Goal: Task Accomplishment & Management: Manage account settings

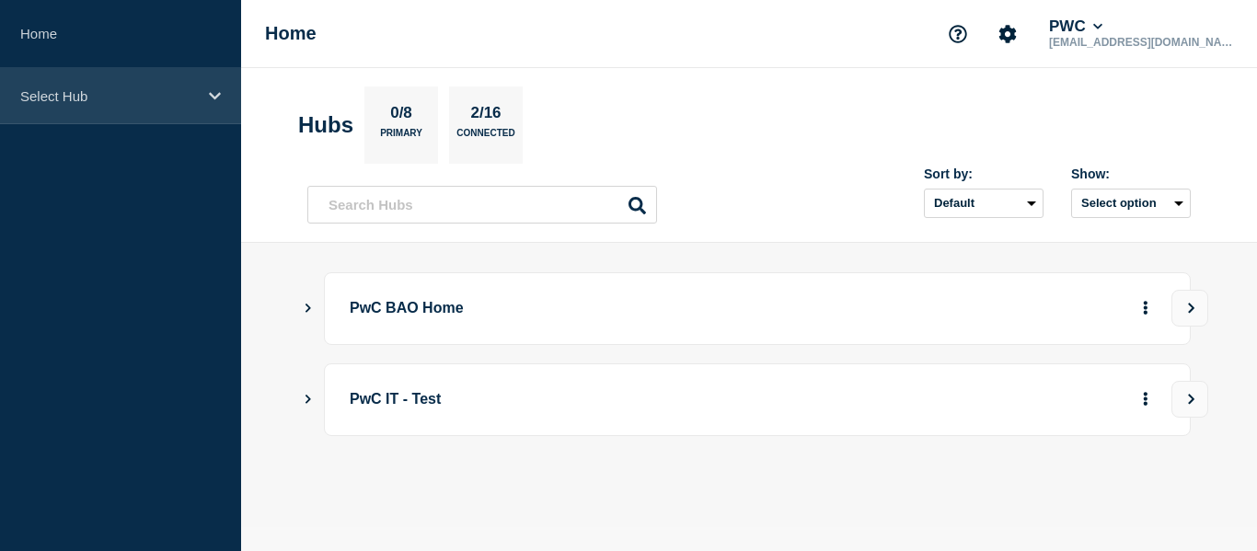
click at [213, 94] on icon at bounding box center [215, 96] width 12 height 14
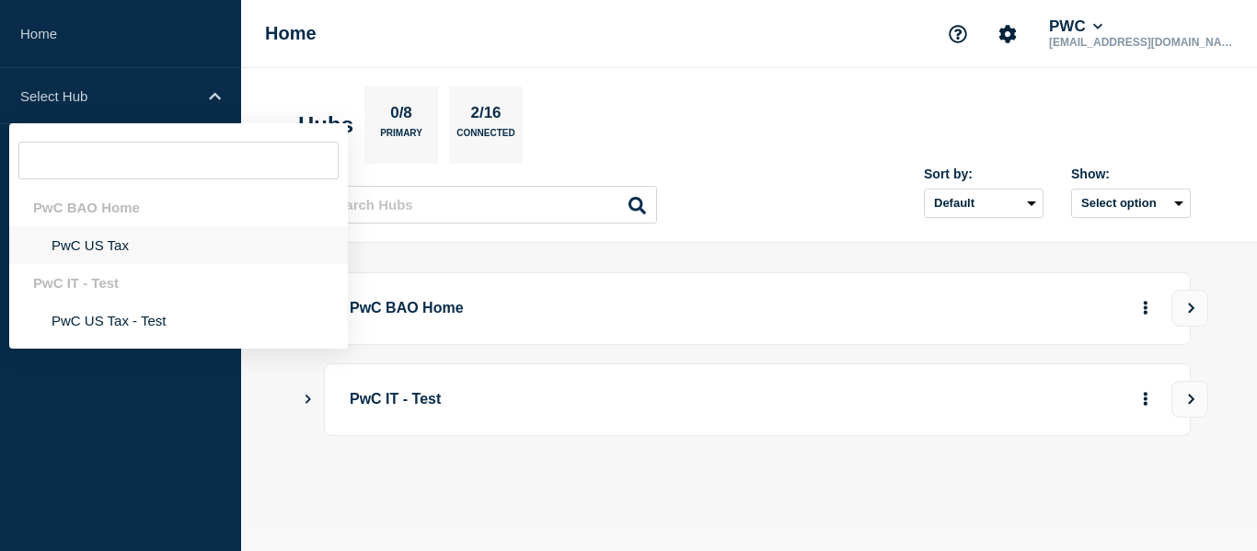
click at [100, 243] on li "PwC US Tax" at bounding box center [178, 245] width 339 height 38
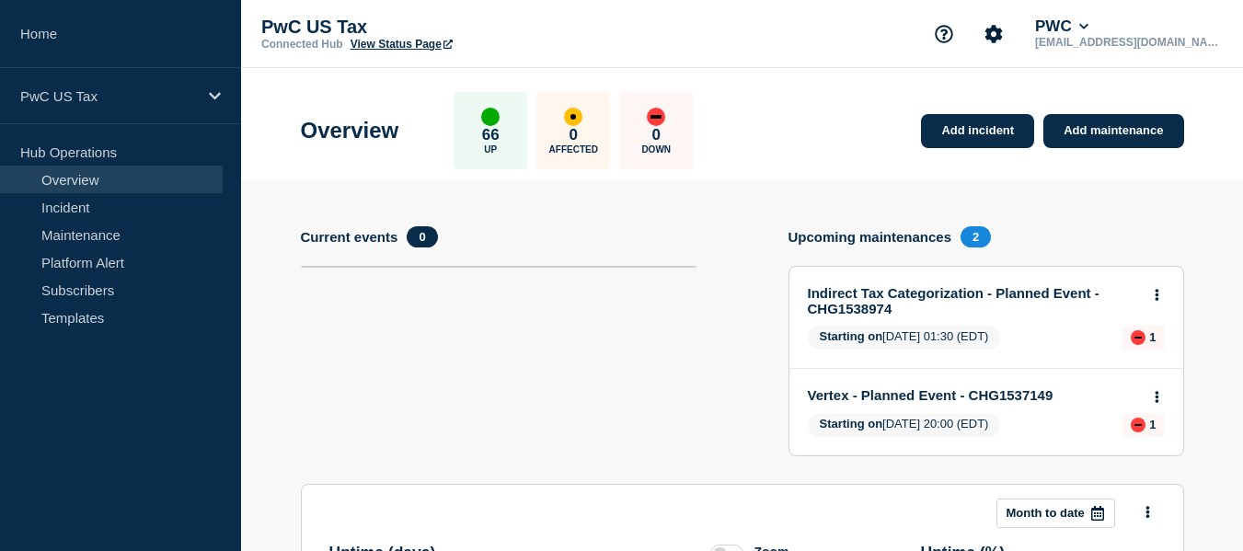
click at [1017, 290] on link "Indirect Tax Categorization - Planned Event - CHG1538974" at bounding box center [974, 300] width 332 height 31
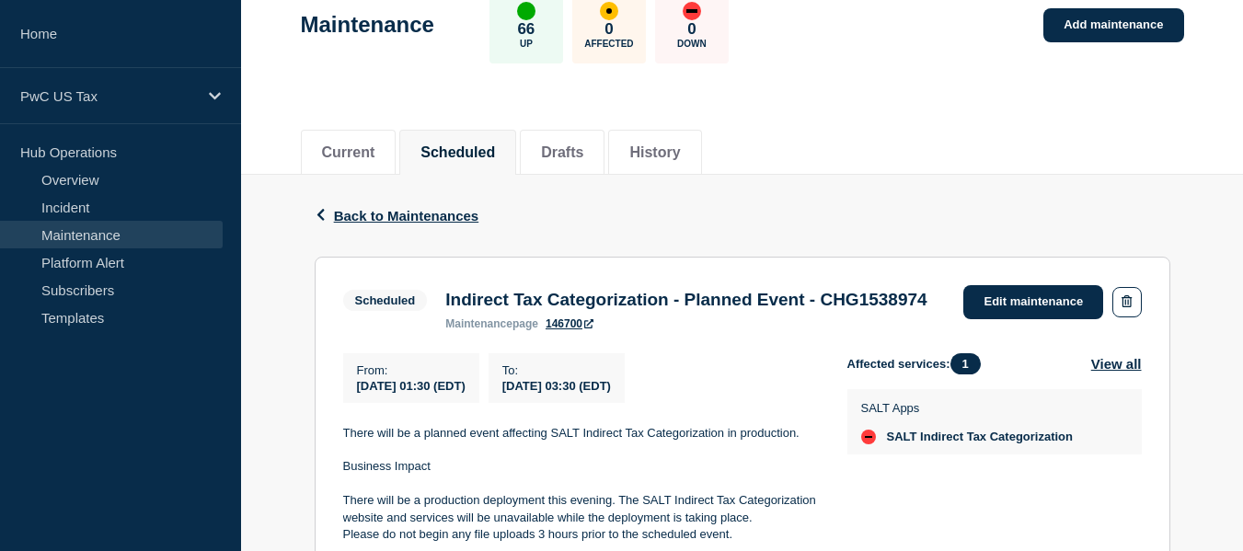
scroll to position [147, 0]
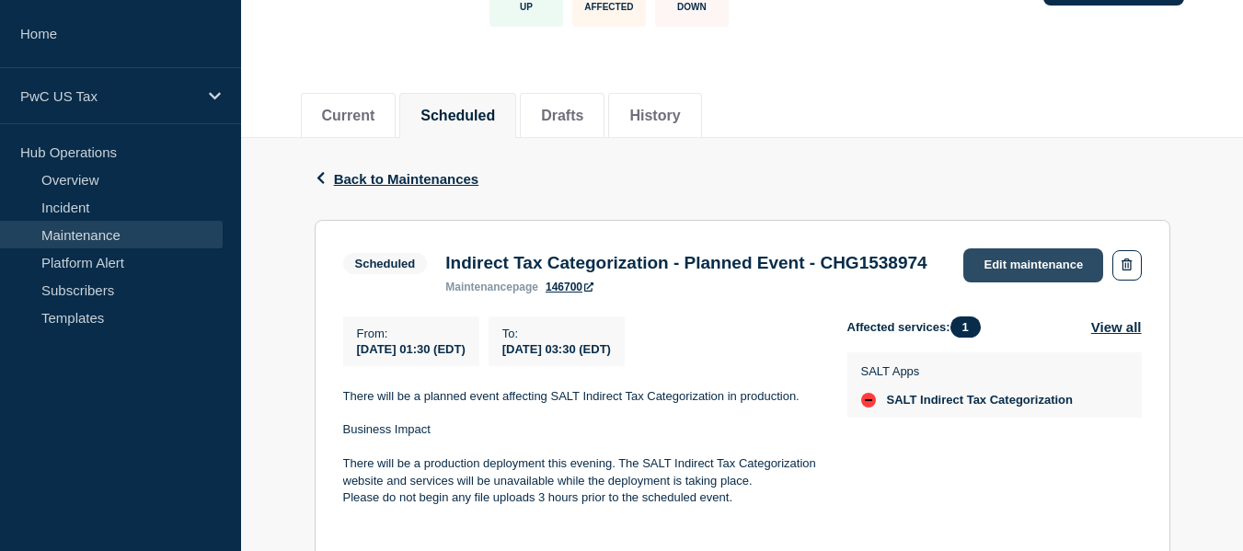
click at [1041, 268] on link "Edit maintenance" at bounding box center [1033, 265] width 140 height 34
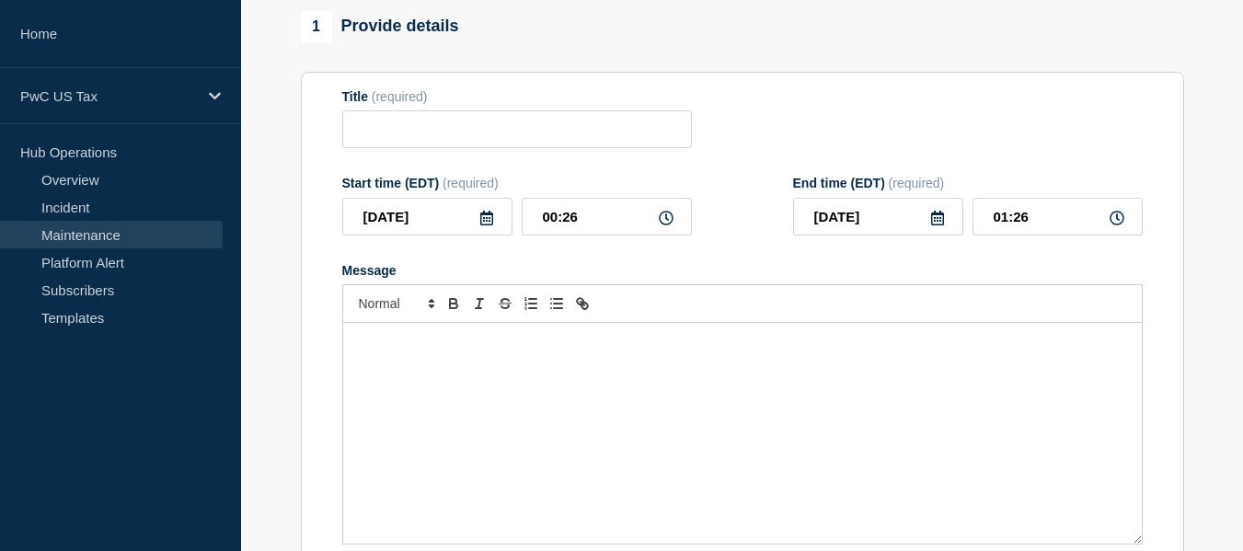
type input "Indirect Tax Categorization - Planned Event - CHG1538974"
type input "01:30"
type input "03:30"
checkbox input "false"
checkbox input "true"
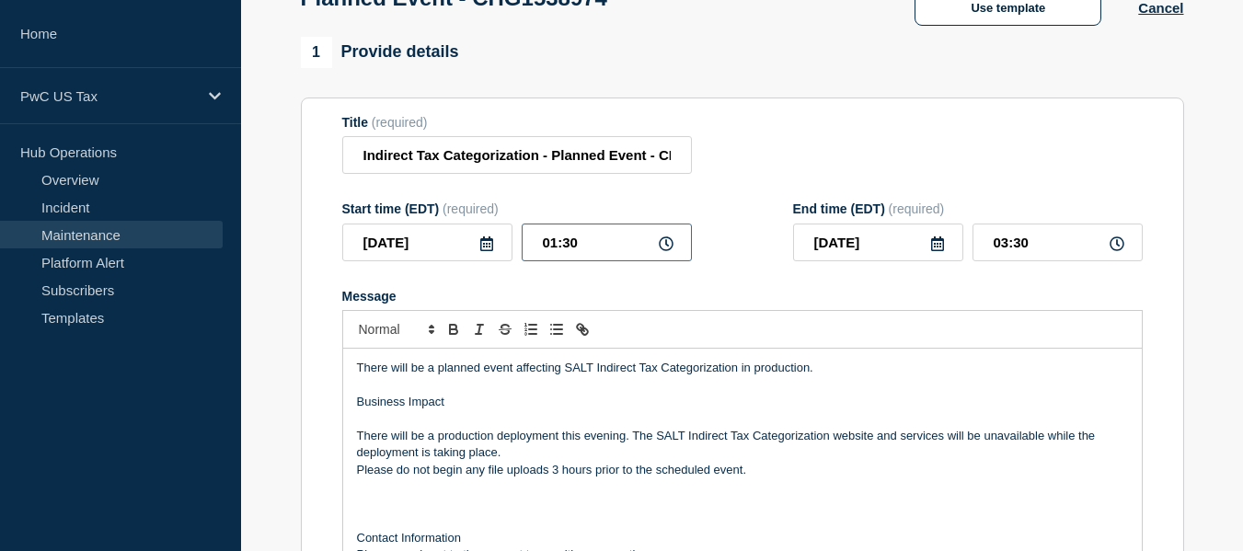
click at [553, 249] on input "01:30" at bounding box center [607, 243] width 170 height 38
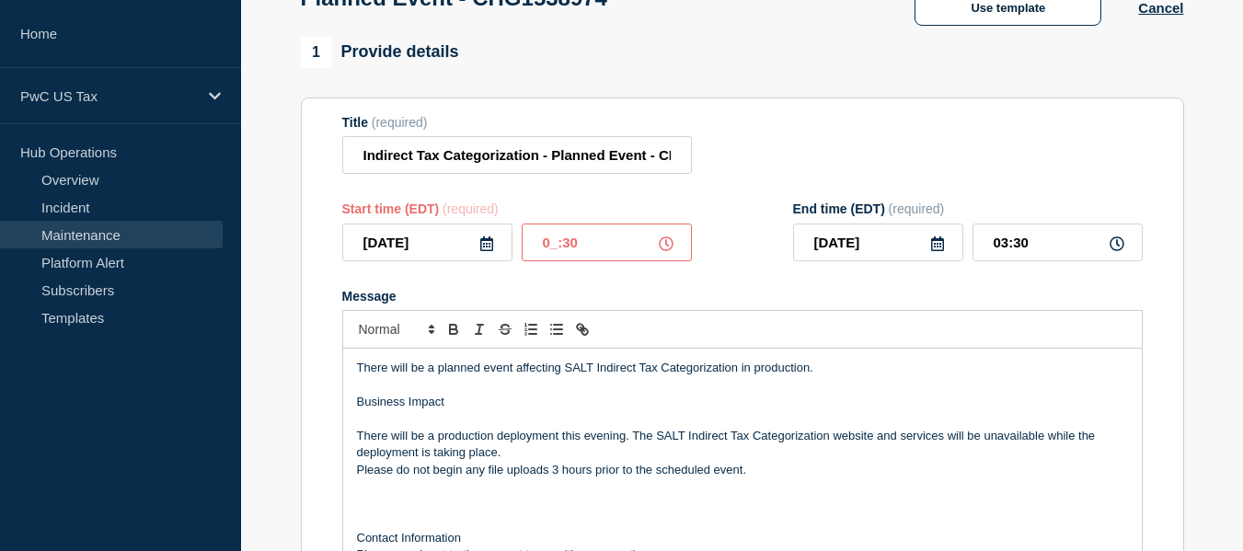
type input "02:30"
type input "04:30"
type input "02:20"
type input "04:20"
type input "02:10"
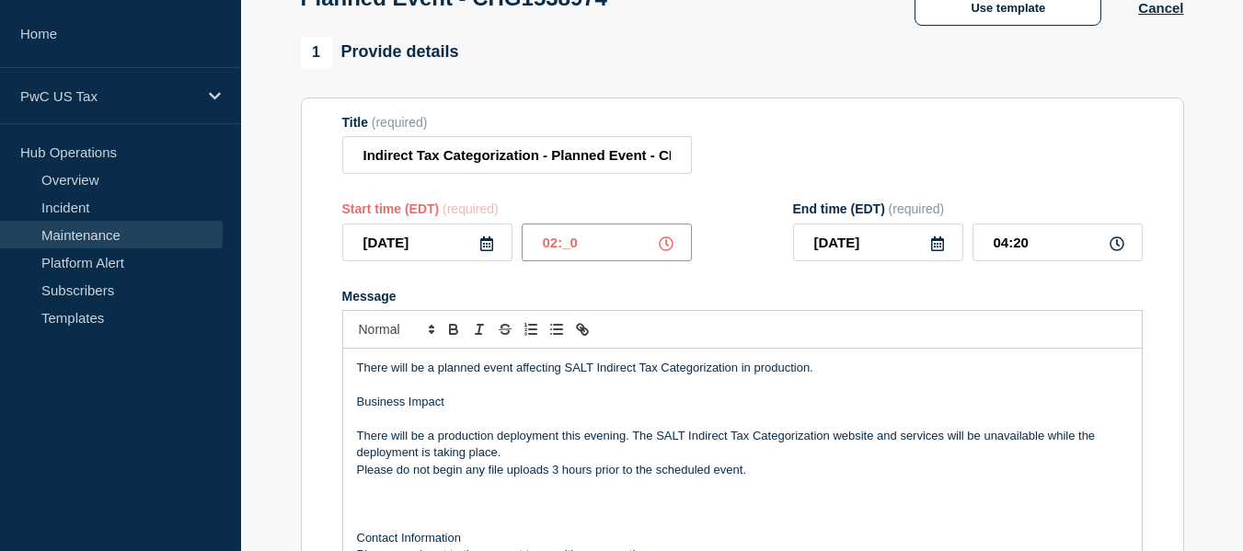
type input "04:10"
type input "02:15"
type input "04:15"
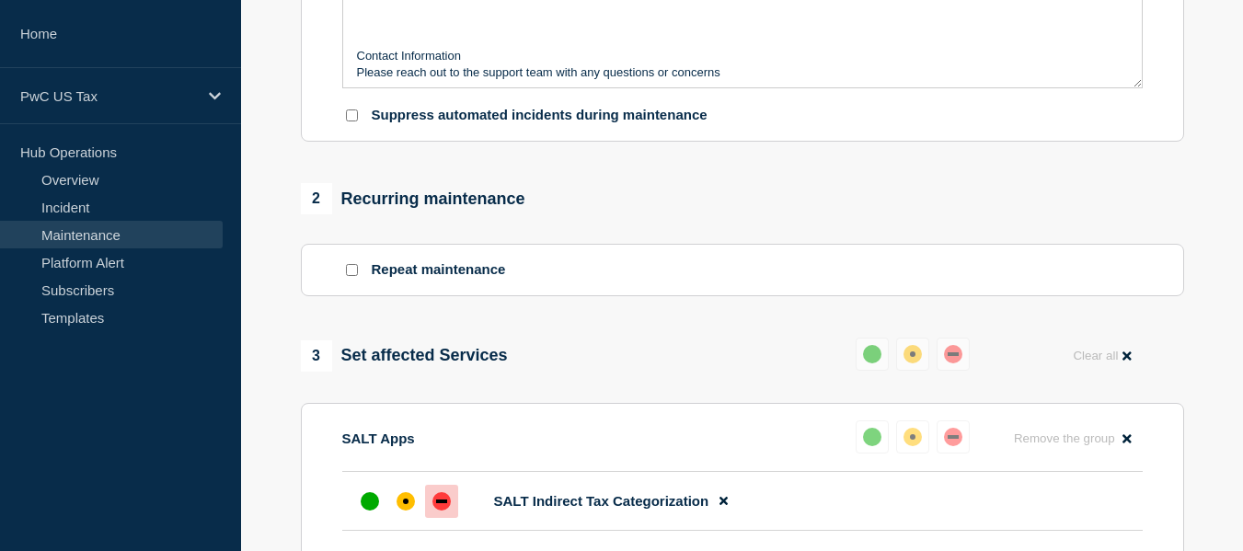
scroll to position [1112, 0]
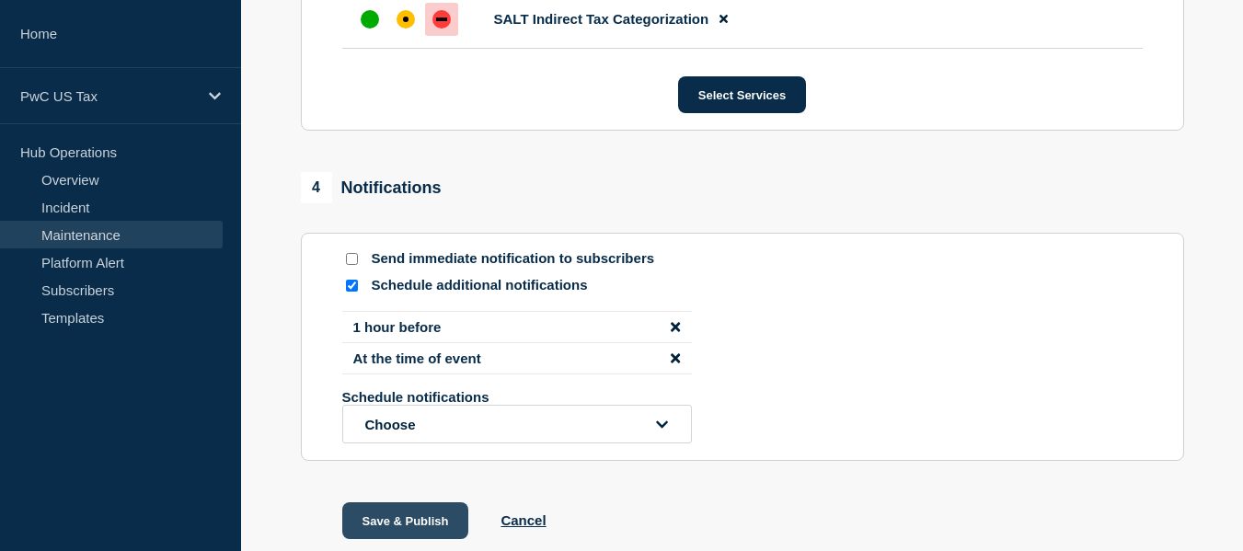
click at [400, 532] on button "Save & Publish" at bounding box center [405, 520] width 127 height 37
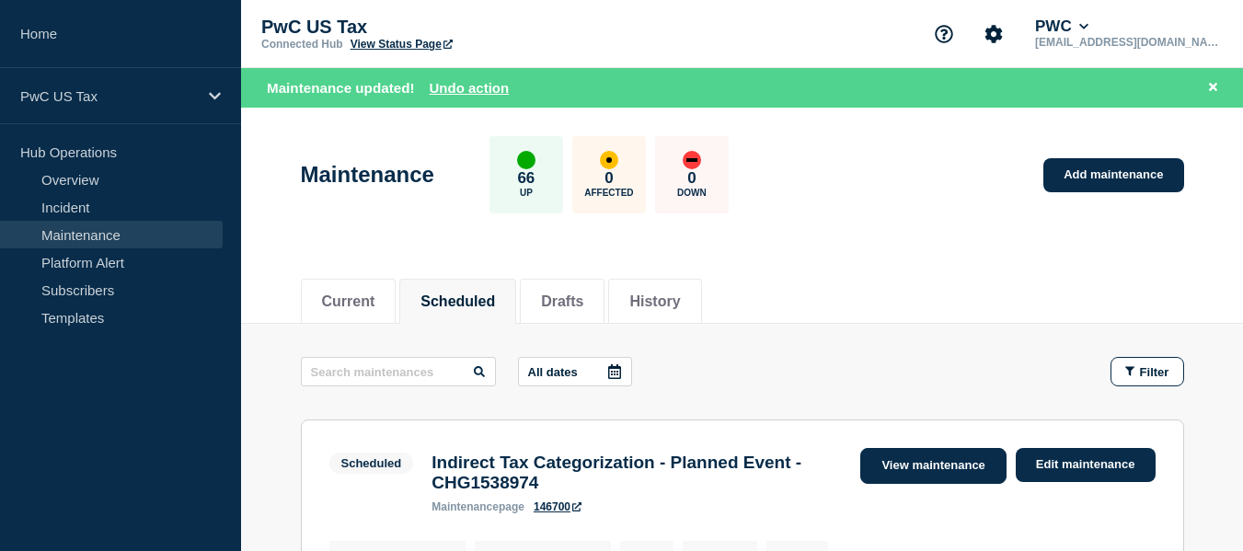
click at [949, 459] on link "View maintenance" at bounding box center [932, 466] width 145 height 36
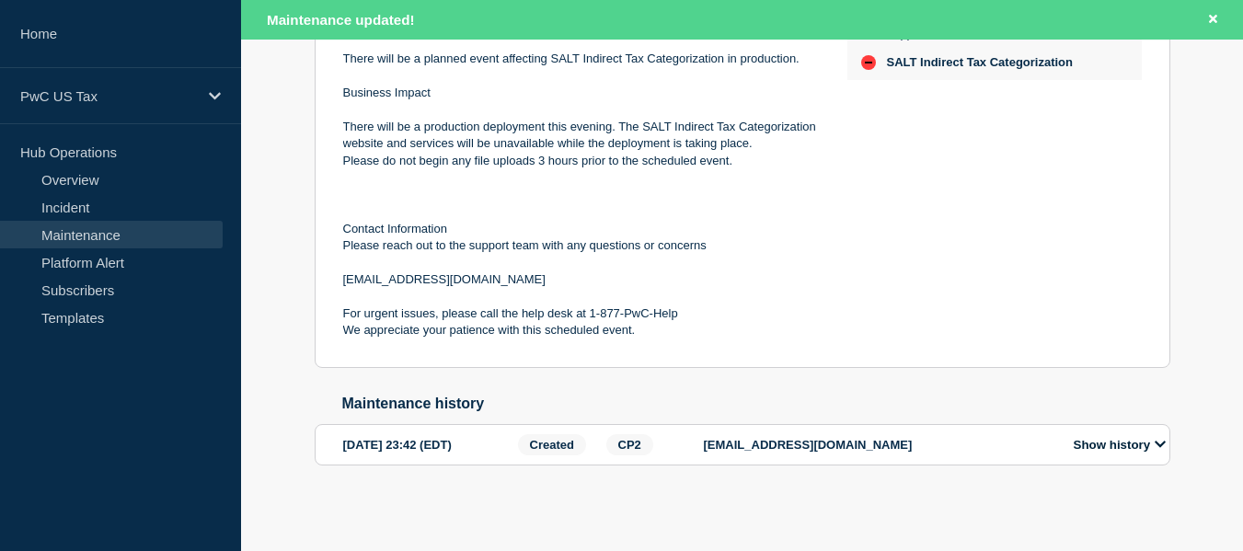
scroll to position [78, 0]
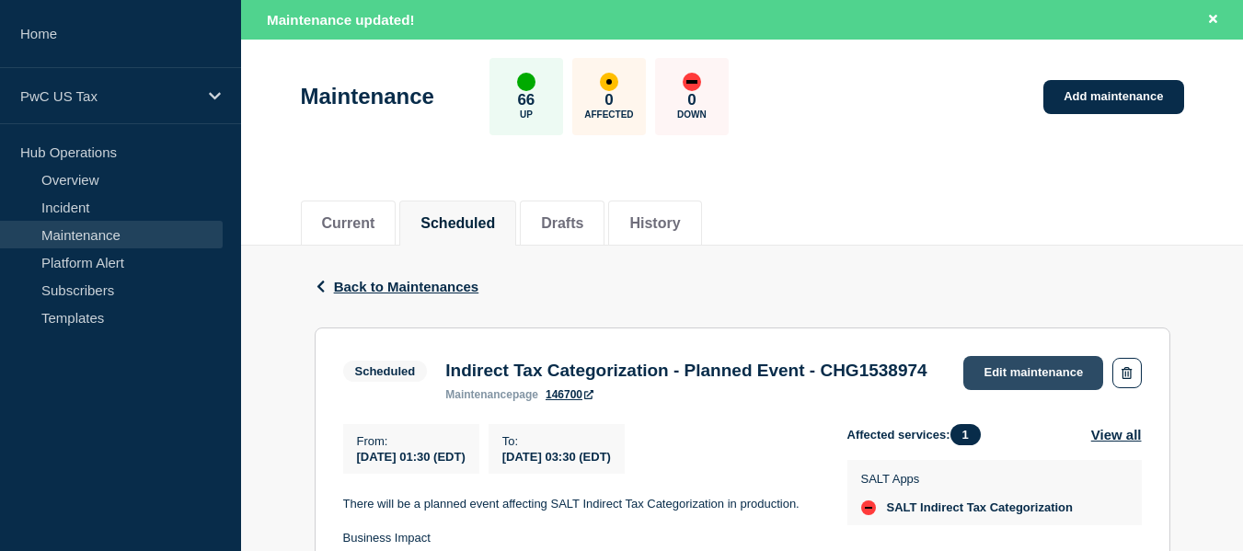
click at [1019, 374] on link "Edit maintenance" at bounding box center [1033, 373] width 140 height 34
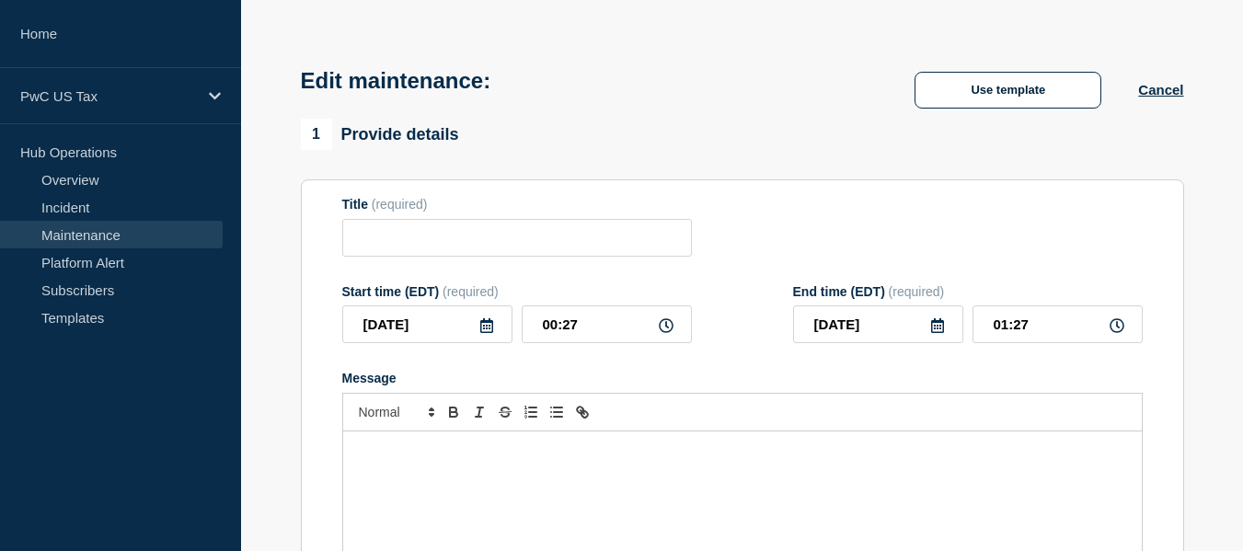
type input "Indirect Tax Categorization - Planned Event - CHG1538974"
type input "01:30"
type input "03:30"
checkbox input "false"
checkbox input "true"
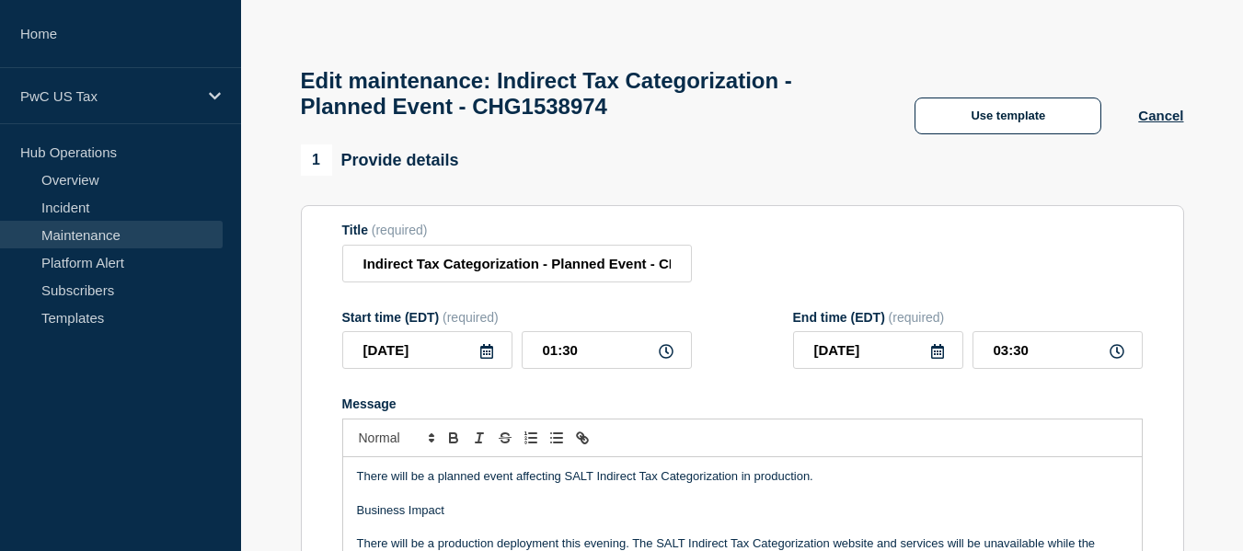
scroll to position [39, 0]
click at [77, 236] on link "Maintenance" at bounding box center [111, 235] width 223 height 28
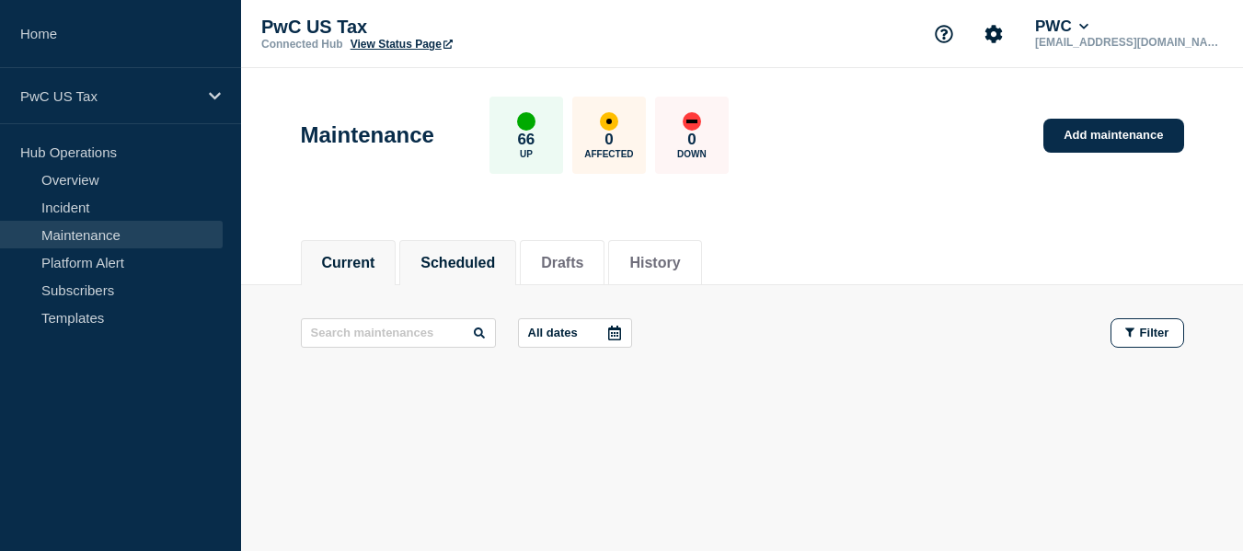
click at [495, 263] on button "Scheduled" at bounding box center [458, 263] width 75 height 17
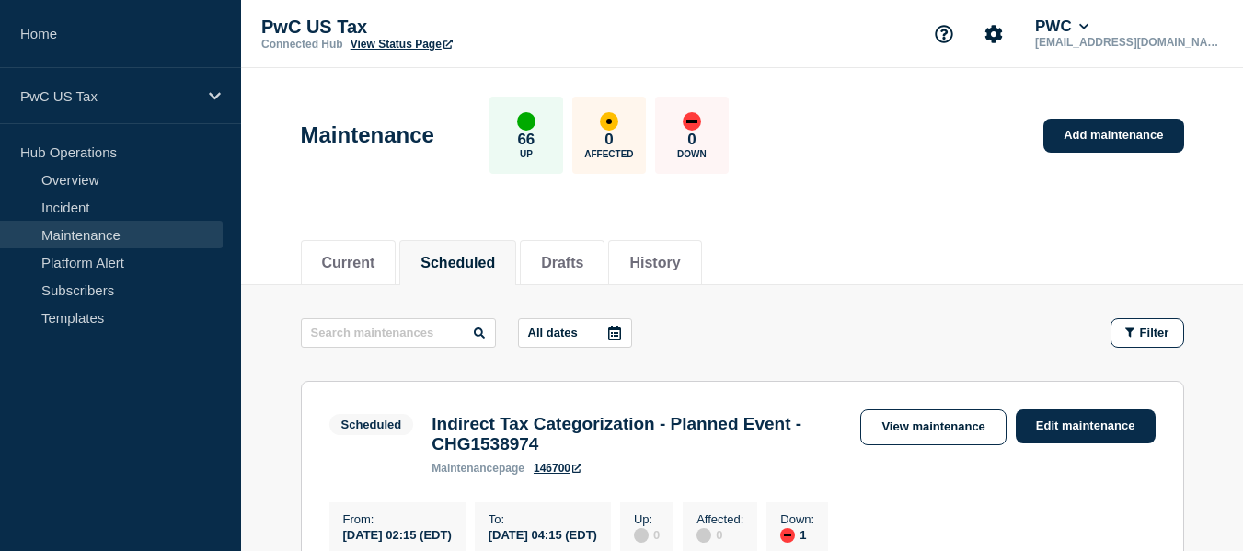
click at [953, 228] on div "Current Scheduled Drafts History" at bounding box center [742, 253] width 883 height 63
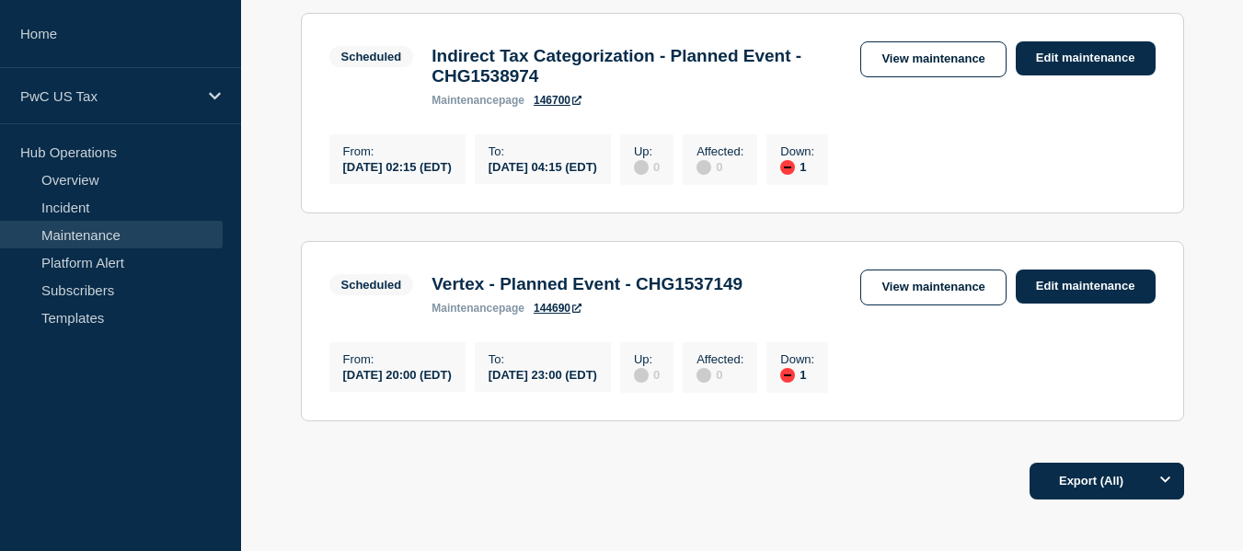
scroll to position [331, 0]
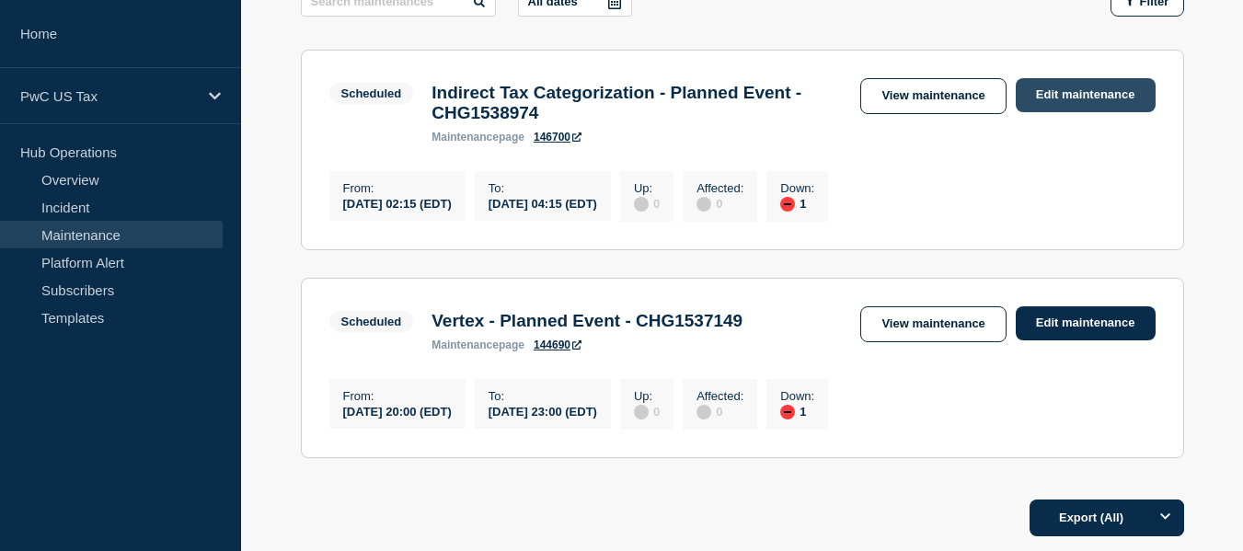
click at [1104, 102] on link "Edit maintenance" at bounding box center [1086, 95] width 140 height 34
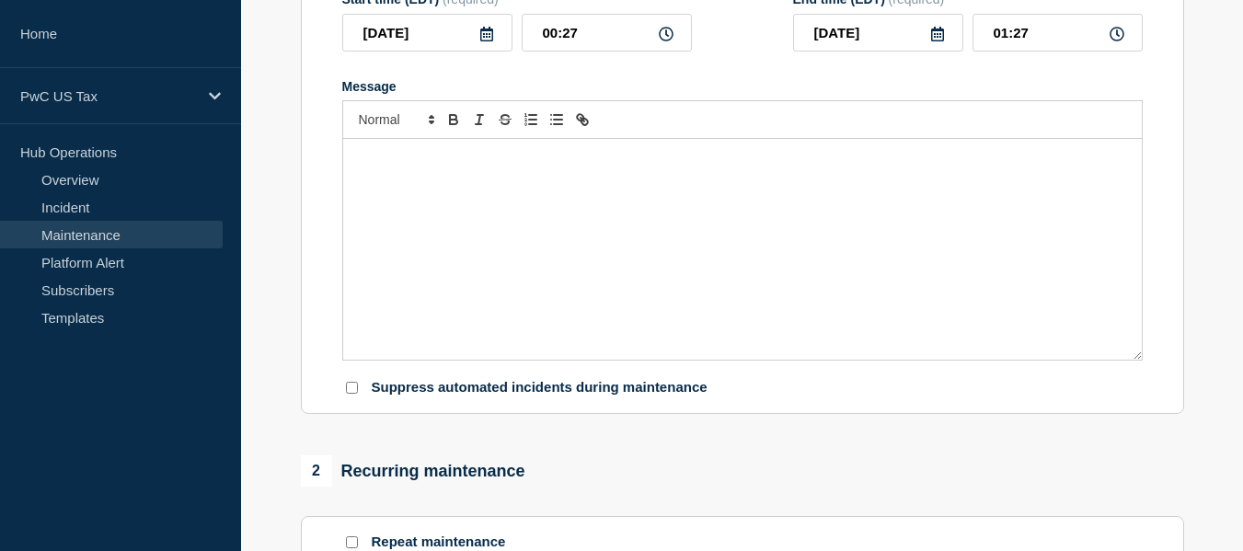
type input "Indirect Tax Categorization - Planned Event - CHG1538974"
type input "02:15"
type input "04:15"
checkbox input "false"
checkbox input "true"
